Goal: Task Accomplishment & Management: Use online tool/utility

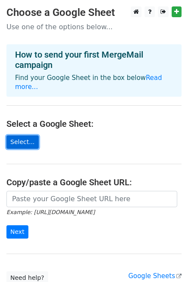
click at [15, 135] on link "Select..." at bounding box center [22, 141] width 32 height 13
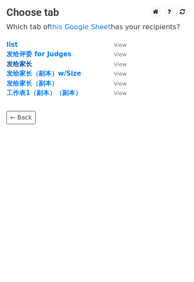
click at [26, 62] on strong "发给家长" at bounding box center [19, 64] width 26 height 8
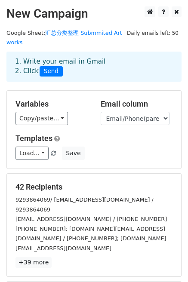
click at [169, 257] on p "+39 more" at bounding box center [93, 262] width 157 height 11
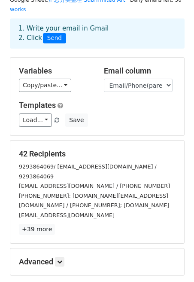
scroll to position [43, 0]
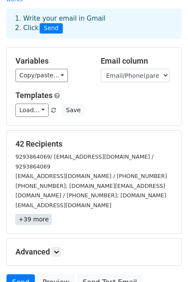
click at [37, 214] on link "+39 more" at bounding box center [33, 219] width 36 height 11
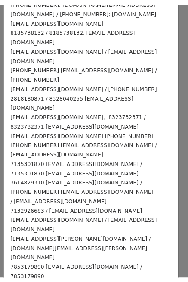
scroll to position [0, 0]
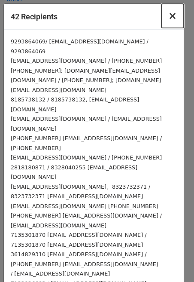
click at [169, 20] on span "×" at bounding box center [173, 16] width 9 height 12
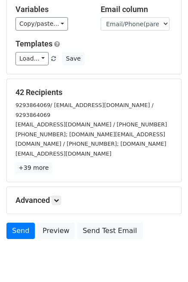
scroll to position [96, 0]
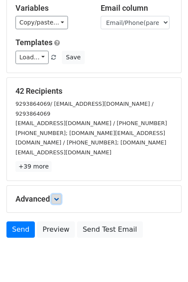
click at [57, 196] on icon at bounding box center [56, 198] width 5 height 5
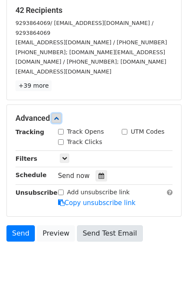
scroll to position [180, 0]
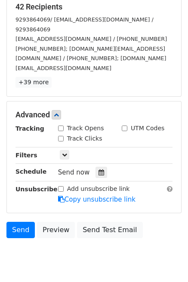
click at [57, 134] on div "Track Clicks" at bounding box center [84, 139] width 64 height 10
click at [61, 126] on input "Track Opens" at bounding box center [61, 129] width 6 height 6
checkbox input "true"
click at [62, 136] on input "Track Clicks" at bounding box center [61, 139] width 6 height 6
checkbox input "true"
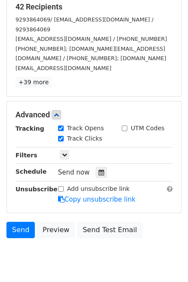
click at [61, 186] on input "Add unsubscribe link" at bounding box center [61, 189] width 6 height 6
checkbox input "true"
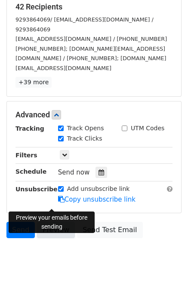
click at [49, 222] on link "Preview" at bounding box center [56, 230] width 38 height 16
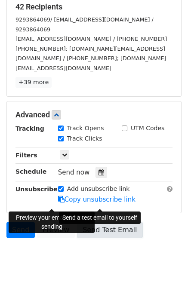
click at [107, 222] on link "Send Test Email" at bounding box center [109, 230] width 65 height 16
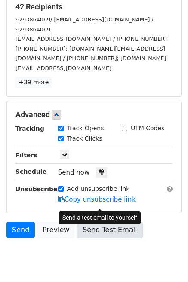
click at [98, 222] on link "Send Test Email" at bounding box center [109, 230] width 65 height 16
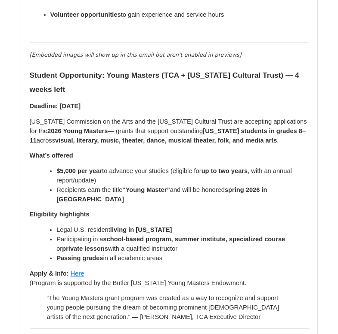
scroll to position [344, 0]
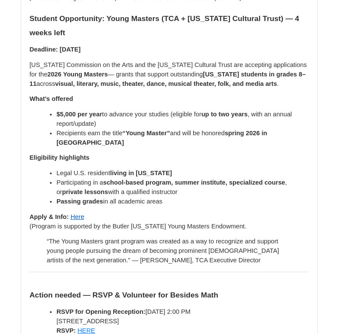
click at [76, 214] on span "Here" at bounding box center [78, 217] width 14 height 7
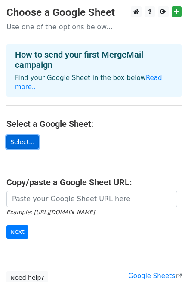
click at [25, 135] on link "Select..." at bounding box center [22, 141] width 32 height 13
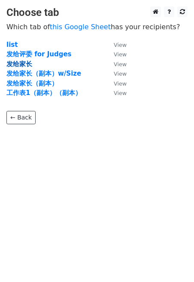
click at [21, 66] on strong "发给家长" at bounding box center [19, 64] width 26 height 8
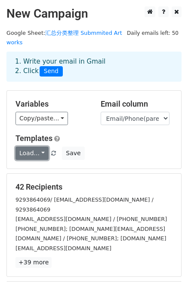
click at [41, 147] on link "Load..." at bounding box center [31, 153] width 33 height 13
click at [54, 214] on div "Hazry2008@gmail.com / 202-679-6687" at bounding box center [94, 219] width 170 height 10
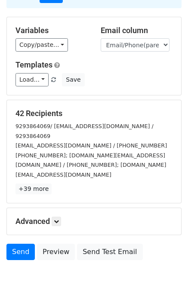
scroll to position [96, 0]
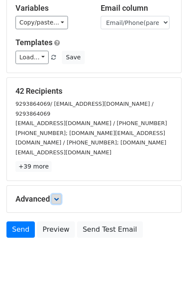
click at [59, 196] on icon at bounding box center [56, 198] width 5 height 5
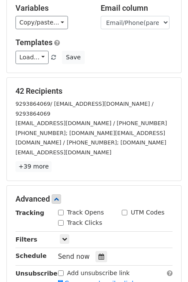
click at [61, 210] on input "Track Opens" at bounding box center [61, 213] width 6 height 6
checkbox input "true"
click at [61, 220] on input "Track Clicks" at bounding box center [61, 223] width 6 height 6
checkbox input "true"
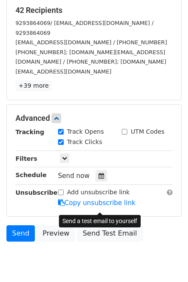
scroll to position [180, 0]
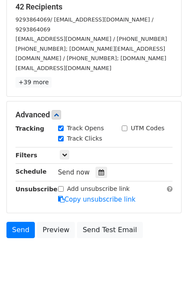
click at [61, 186] on input "Add unsubscribe link" at bounding box center [61, 189] width 6 height 6
checkbox input "true"
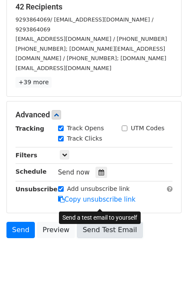
click at [101, 222] on link "Send Test Email" at bounding box center [109, 230] width 65 height 16
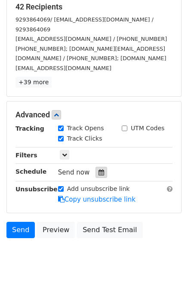
click at [98, 169] on icon at bounding box center [101, 172] width 6 height 6
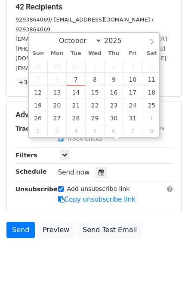
click at [119, 167] on div "Send now" at bounding box center [108, 173] width 101 height 12
click at [63, 169] on span "Send now" at bounding box center [74, 173] width 32 height 8
click at [74, 169] on span "Send now" at bounding box center [74, 173] width 32 height 8
click at [121, 167] on div "Send now" at bounding box center [108, 173] width 101 height 12
type input "2025-10-07 13:50"
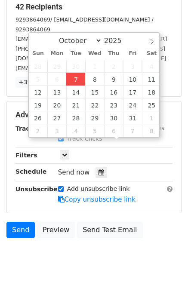
type input "01"
type input "50"
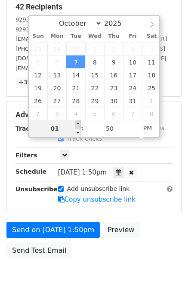
type input "2025-10-07 14:50"
type input "02"
click at [78, 123] on span at bounding box center [78, 124] width 6 height 9
type input "2025-10-07 15:50"
type input "03"
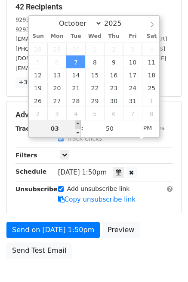
click at [78, 123] on span at bounding box center [78, 124] width 6 height 9
type input "2025-10-07 16:50"
type input "04"
click at [78, 123] on span at bounding box center [78, 124] width 6 height 9
type input "2025-10-07 17:50"
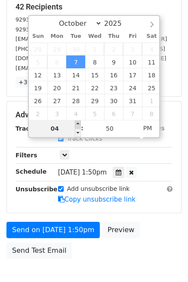
type input "05"
click at [78, 123] on span at bounding box center [78, 124] width 6 height 9
click at [77, 167] on div "Tue, Oct 7, 5:50pm 2025-10-07 17:50" at bounding box center [108, 173] width 101 height 12
type input "2025-10-07 18:50"
type input "06"
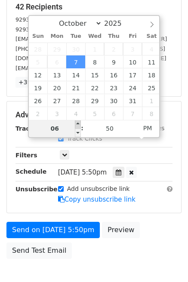
click at [79, 125] on span at bounding box center [78, 124] width 6 height 9
type input "2025-10-07 19:50"
type input "07"
click at [79, 125] on span at bounding box center [78, 124] width 6 height 9
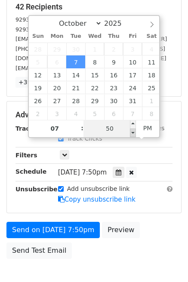
type input "2025-10-07 19:45"
type input "45"
click at [133, 136] on span at bounding box center [133, 133] width 6 height 9
type input "2025-10-07 19:40"
type input "40"
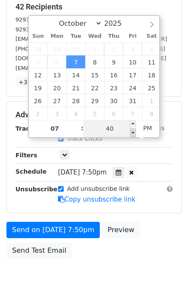
click at [133, 136] on span at bounding box center [133, 133] width 6 height 9
type input "2025-10-07 19:35"
type input "35"
click at [133, 136] on span at bounding box center [133, 133] width 6 height 9
type input "2025-10-07 19:30"
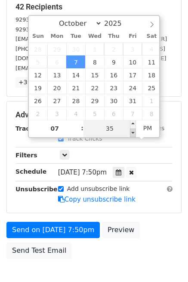
type input "30"
click at [133, 136] on span at bounding box center [133, 133] width 6 height 9
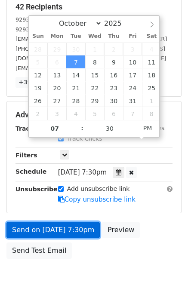
click at [61, 222] on link "Send on Oct 7 at 7:30pm" at bounding box center [52, 230] width 93 height 16
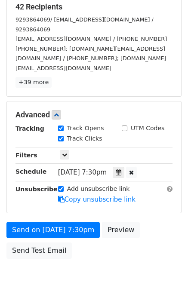
click at [99, 233] on div "Send on Oct 7 at 7:30pm Preview Send Test Email" at bounding box center [94, 242] width 188 height 41
